Goal: Transaction & Acquisition: Purchase product/service

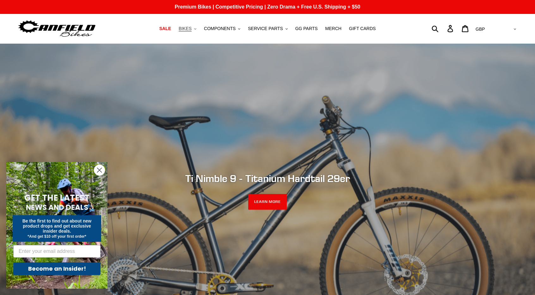
click at [199, 28] on button "BIKES .cls-1{fill:#231f20}" at bounding box center [188, 28] width 24 height 9
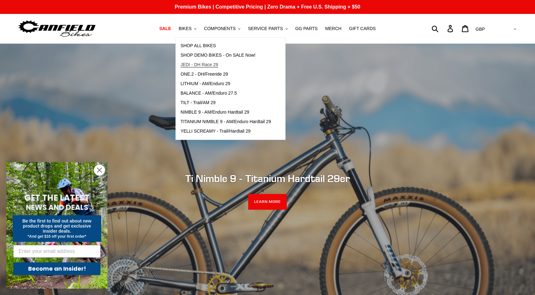
click at [216, 63] on span "JEDI - DH Race 29" at bounding box center [200, 64] width 38 height 5
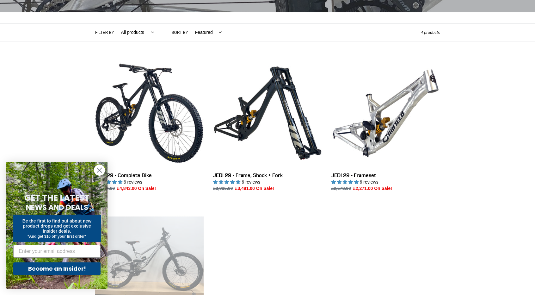
scroll to position [127, 0]
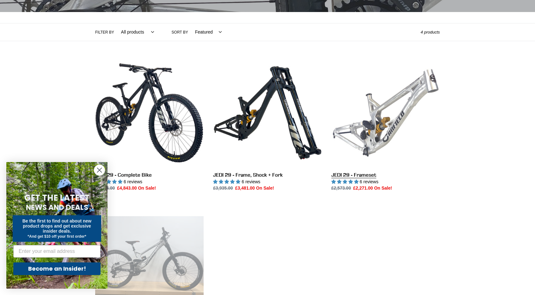
click at [393, 124] on link "JEDI 29 - Frameset" at bounding box center [386, 125] width 109 height 133
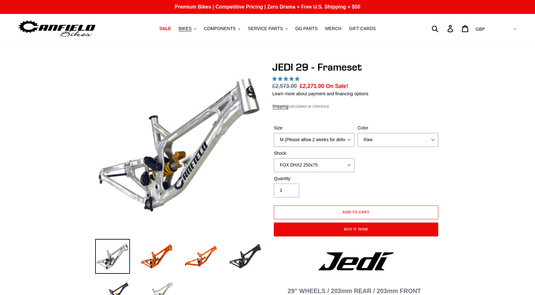
select select "highest-rating"
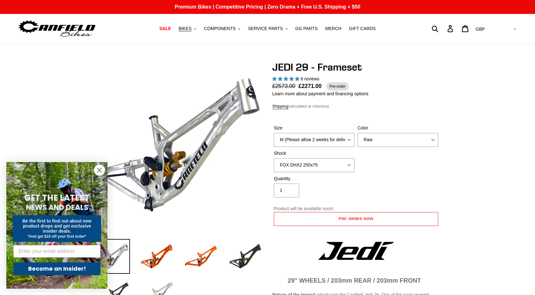
click at [102, 171] on circle "Close dialog" at bounding box center [99, 170] width 10 height 10
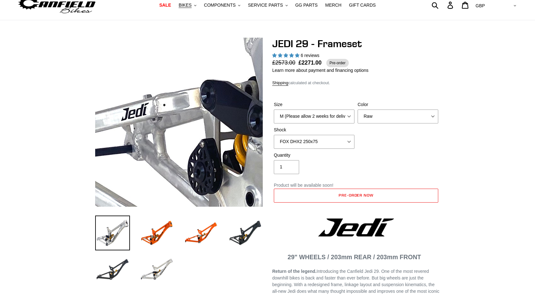
scroll to position [63, 0]
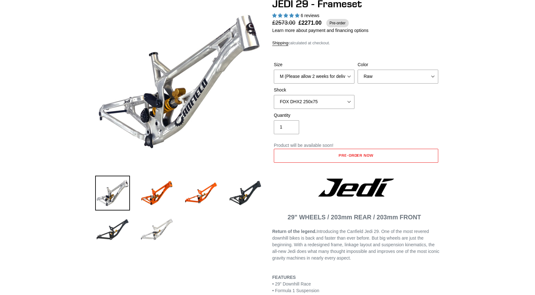
click at [151, 225] on img at bounding box center [157, 229] width 35 height 35
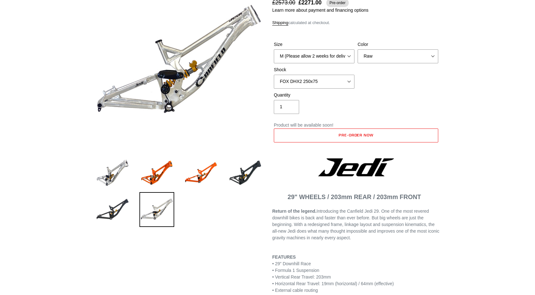
scroll to position [32, 0]
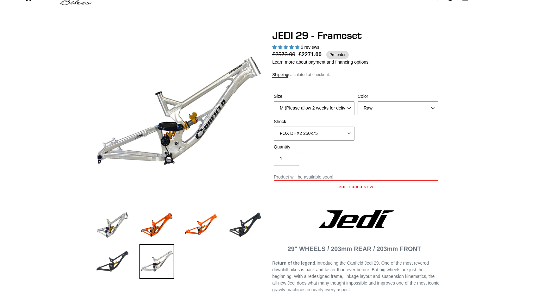
click at [283, 132] on select "No Shock FOX DHX2 250x75 RockShox Vivid Ultimate DH 250x75 EXT e-Storia LOX V3" at bounding box center [314, 134] width 81 height 14
click at [274, 127] on select "No Shock FOX DHX2 250x75 RockShox Vivid Ultimate DH 250x75 EXT e-Storia LOX V3" at bounding box center [314, 134] width 81 height 14
click at [292, 133] on select "No Shock FOX DHX2 250x75 RockShox Vivid Ultimate DH 250x75 EXT e-Storia LOX V3" at bounding box center [314, 134] width 81 height 14
click at [274, 127] on select "No Shock FOX DHX2 250x75 RockShox Vivid Ultimate DH 250x75 EXT e-Storia LOX V3" at bounding box center [314, 134] width 81 height 14
click at [295, 136] on select "No Shock FOX DHX2 250x75 RockShox Vivid Ultimate DH 250x75 EXT e-Storia LOX V3" at bounding box center [314, 134] width 81 height 14
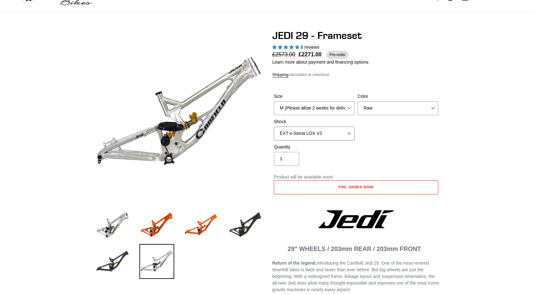
click at [274, 127] on select "No Shock FOX DHX2 250x75 RockShox Vivid Ultimate DH 250x75 EXT e-Storia LOX V3" at bounding box center [314, 134] width 81 height 14
click at [296, 133] on select "No Shock FOX DHX2 250x75 RockShox Vivid Ultimate DH 250x75 EXT e-Storia LOX V3" at bounding box center [314, 134] width 81 height 14
click at [274, 127] on select "No Shock FOX DHX2 250x75 RockShox Vivid Ultimate DH 250x75 EXT e-Storia LOX V3" at bounding box center [314, 134] width 81 height 14
click at [296, 134] on select "No Shock FOX DHX2 250x75 RockShox Vivid Ultimate DH 250x75 EXT e-Storia LOX V3" at bounding box center [314, 134] width 81 height 14
click at [274, 127] on select "No Shock FOX DHX2 250x75 RockShox Vivid Ultimate DH 250x75 EXT e-Storia LOX V3" at bounding box center [314, 134] width 81 height 14
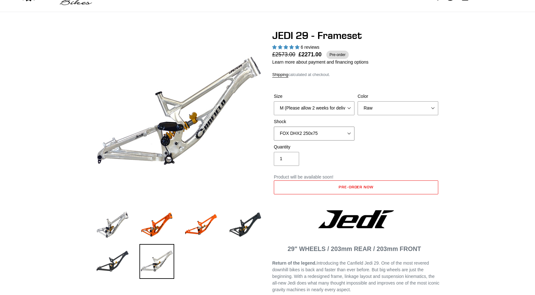
click at [296, 132] on select "No Shock FOX DHX2 250x75 RockShox Vivid Ultimate DH 250x75 EXT e-Storia LOX V3" at bounding box center [314, 134] width 81 height 14
click at [274, 127] on select "No Shock FOX DHX2 250x75 RockShox Vivid Ultimate DH 250x75 EXT e-Storia LOX V3" at bounding box center [314, 134] width 81 height 14
click at [298, 133] on select "No Shock FOX DHX2 250x75 RockShox Vivid Ultimate DH 250x75 EXT e-Storia LOX V3" at bounding box center [314, 134] width 81 height 14
select select "RockShox Vivid Ultimate DH 250x75"
click at [274, 127] on select "No Shock FOX DHX2 250x75 RockShox Vivid Ultimate DH 250x75 EXT e-Storia LOX V3" at bounding box center [314, 134] width 81 height 14
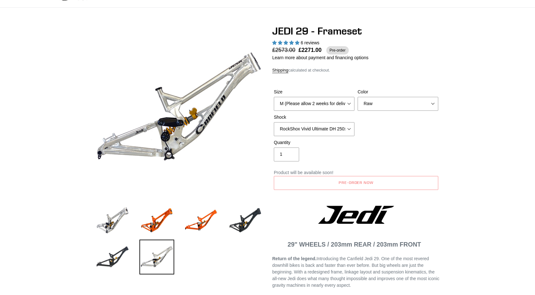
scroll to position [0, 0]
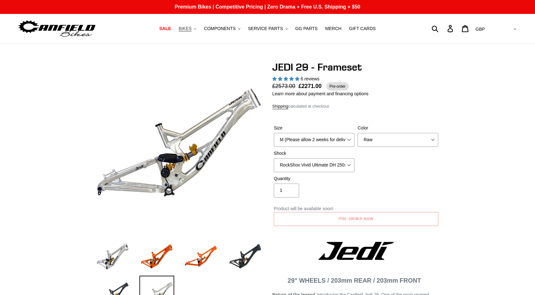
click at [192, 24] on button "BIKES .cls-1{fill:#231f20}" at bounding box center [188, 28] width 24 height 9
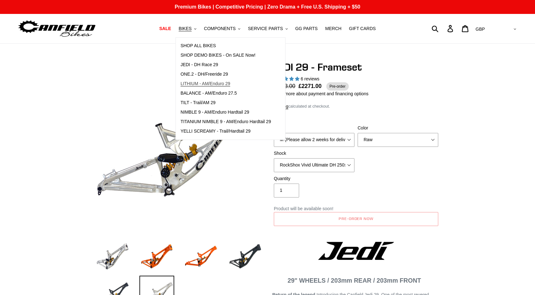
click at [201, 83] on span "LITHIUM - AM/Enduro 29" at bounding box center [206, 83] width 50 height 5
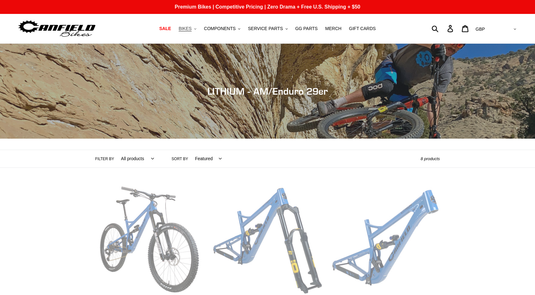
click at [192, 30] on span "BIKES" at bounding box center [185, 28] width 13 height 5
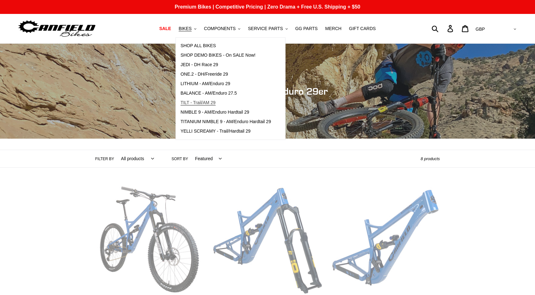
click at [198, 102] on span "TILT - Trail/AM 29" at bounding box center [198, 102] width 35 height 5
